Goal: Task Accomplishment & Management: Use online tool/utility

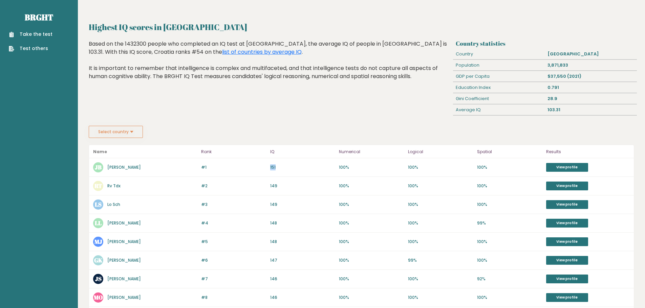
drag, startPoint x: 266, startPoint y: 170, endPoint x: 278, endPoint y: 169, distance: 12.5
click at [278, 169] on div "#1 JB John Black 152 #1 151 100% 100% 100% View profile" at bounding box center [361, 167] width 544 height 19
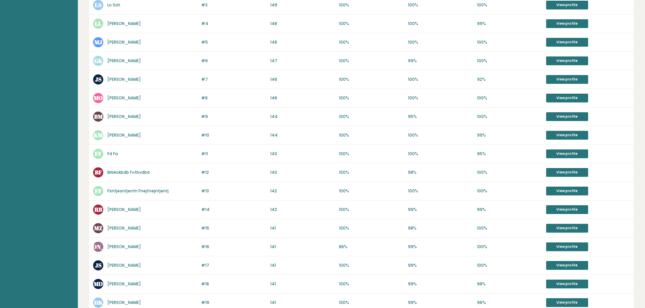
scroll to position [203, 0]
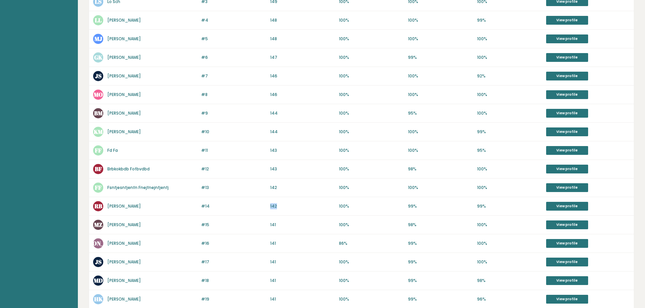
drag, startPoint x: 260, startPoint y: 208, endPoint x: 294, endPoint y: 210, distance: 33.9
click at [294, 210] on div "#14 RB Robert Budinski 142 #14 142 100% 99% 99% View profile" at bounding box center [361, 206] width 544 height 19
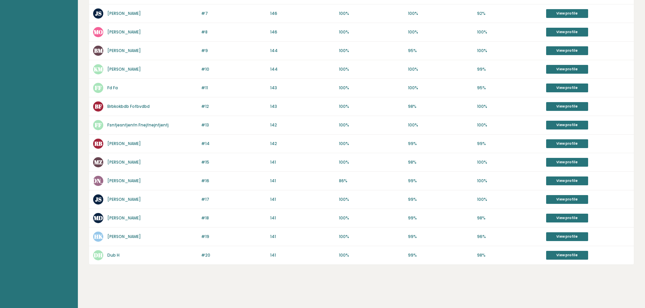
scroll to position [0, 0]
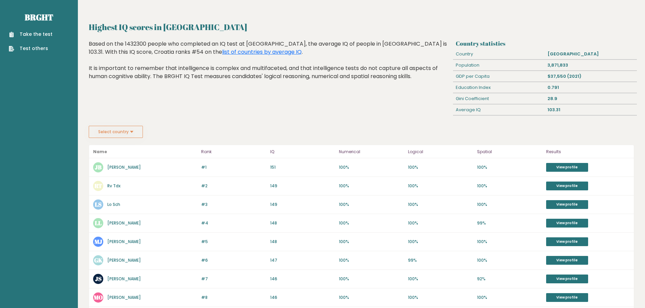
click at [122, 129] on button "Select country" at bounding box center [116, 132] width 54 height 12
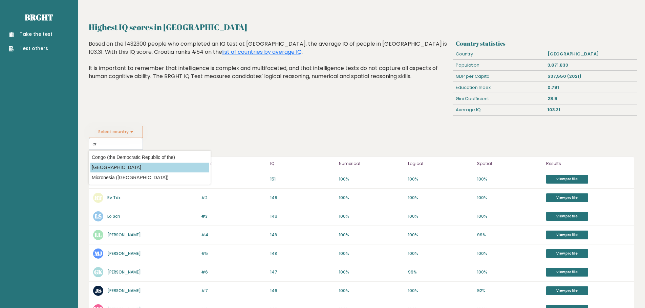
click at [120, 166] on option "Croatia" at bounding box center [149, 168] width 118 height 10
type input "Croatia"
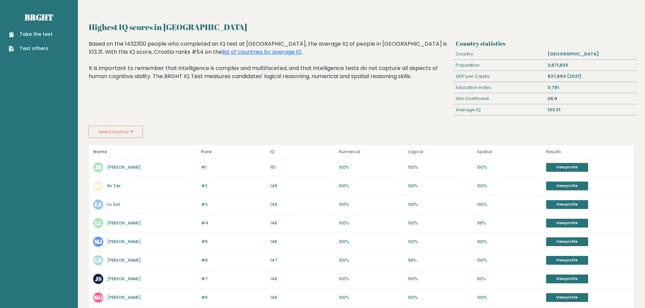
click at [526, 74] on div "GDP per Capita" at bounding box center [499, 76] width 92 height 11
drag, startPoint x: 526, startPoint y: 74, endPoint x: 567, endPoint y: 74, distance: 41.3
click at [567, 74] on div "GDP per Capita $37,550 (2021)" at bounding box center [544, 76] width 183 height 11
click at [606, 86] on div "0.791" at bounding box center [591, 87] width 92 height 11
click at [48, 36] on link "Take the test" at bounding box center [31, 34] width 44 height 7
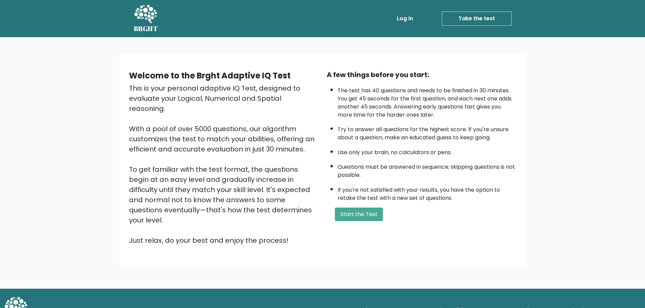
click at [355, 227] on div "Welcome to the Brght Adaptive IQ Test This is your personal adaptive IQ Test, d…" at bounding box center [322, 160] width 395 height 181
click at [349, 217] on button "Start the Test" at bounding box center [359, 215] width 48 height 14
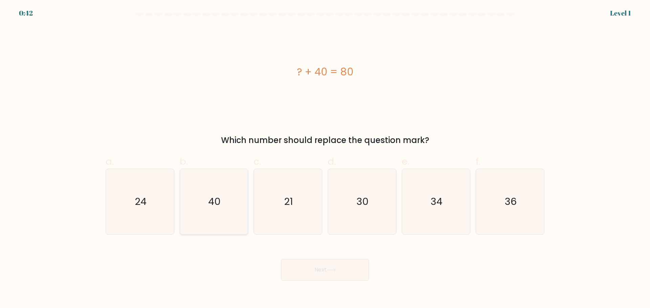
click at [215, 204] on text "40" at bounding box center [214, 202] width 13 height 14
click at [325, 159] on input "b. 40" at bounding box center [325, 156] width 0 height 4
radio input "true"
click at [326, 265] on button "Next" at bounding box center [325, 270] width 88 height 22
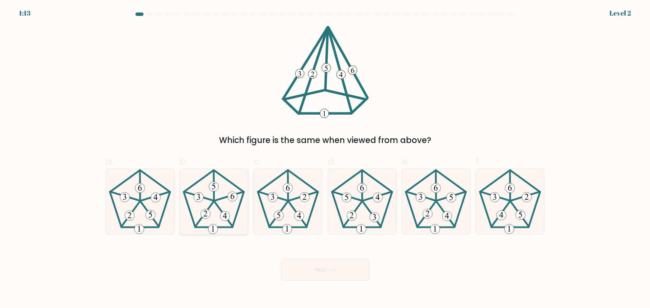
click at [209, 200] on 625 at bounding box center [199, 196] width 29 height 9
click at [325, 159] on input "b." at bounding box center [325, 156] width 0 height 4
radio input "true"
click at [329, 265] on button "Next" at bounding box center [325, 270] width 88 height 22
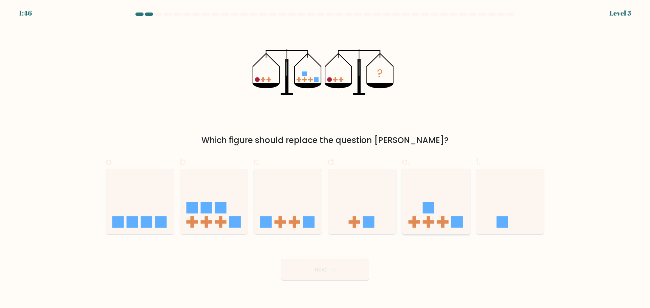
click at [428, 224] on rect at bounding box center [427, 223] width 3 height 12
click at [325, 159] on input "e." at bounding box center [325, 156] width 0 height 4
radio input "true"
click at [351, 266] on button "Next" at bounding box center [325, 270] width 88 height 22
